Goal: Navigation & Orientation: Find specific page/section

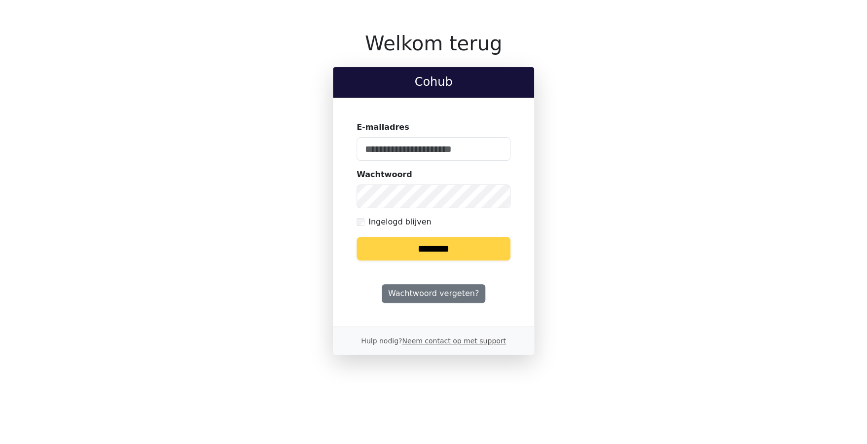
type input "**********"
click at [412, 255] on input "********" at bounding box center [434, 249] width 154 height 24
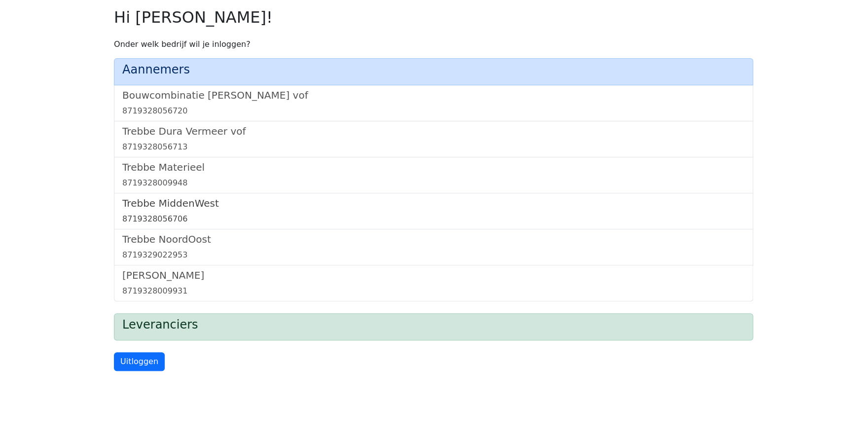
click at [148, 204] on h5 "Trebbe MiddenWest" at bounding box center [433, 203] width 623 height 12
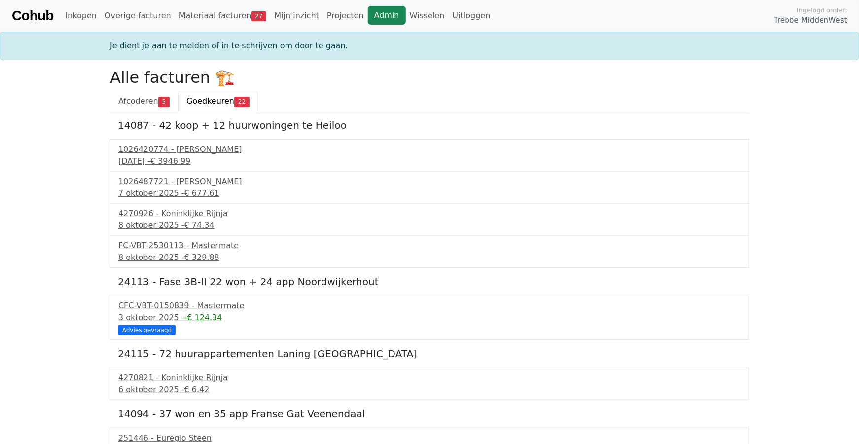
click at [368, 14] on link "Admin" at bounding box center [387, 15] width 38 height 19
